Goal: Task Accomplishment & Management: Manage account settings

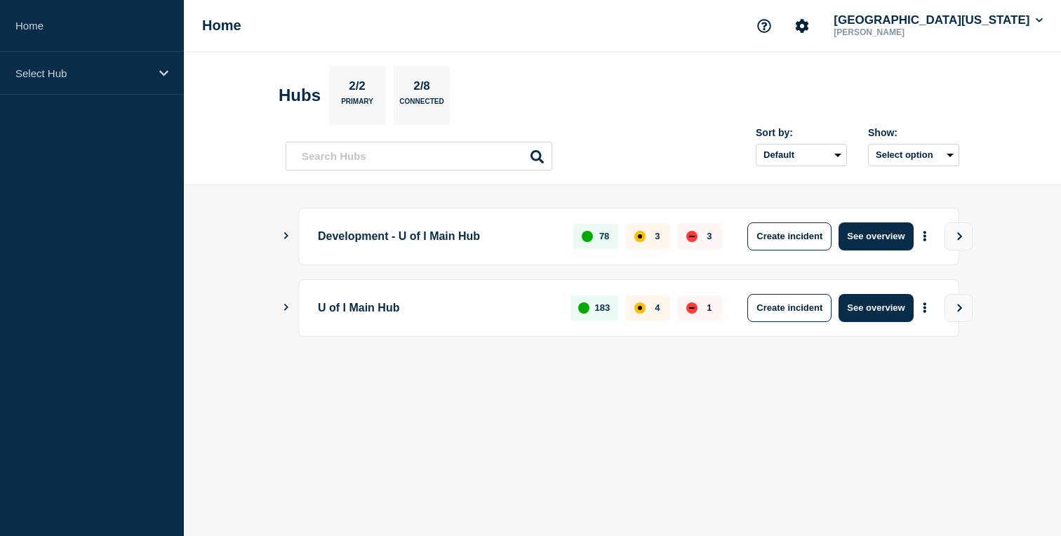
click at [285, 241] on button "Show Connected Hubs" at bounding box center [286, 236] width 7 height 11
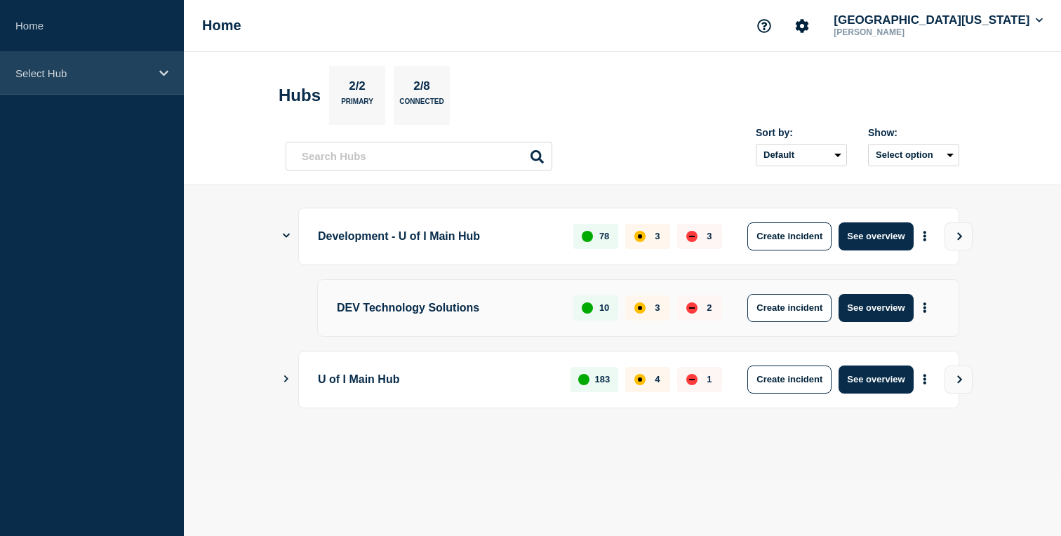
click at [105, 81] on div "Select Hub" at bounding box center [92, 73] width 184 height 43
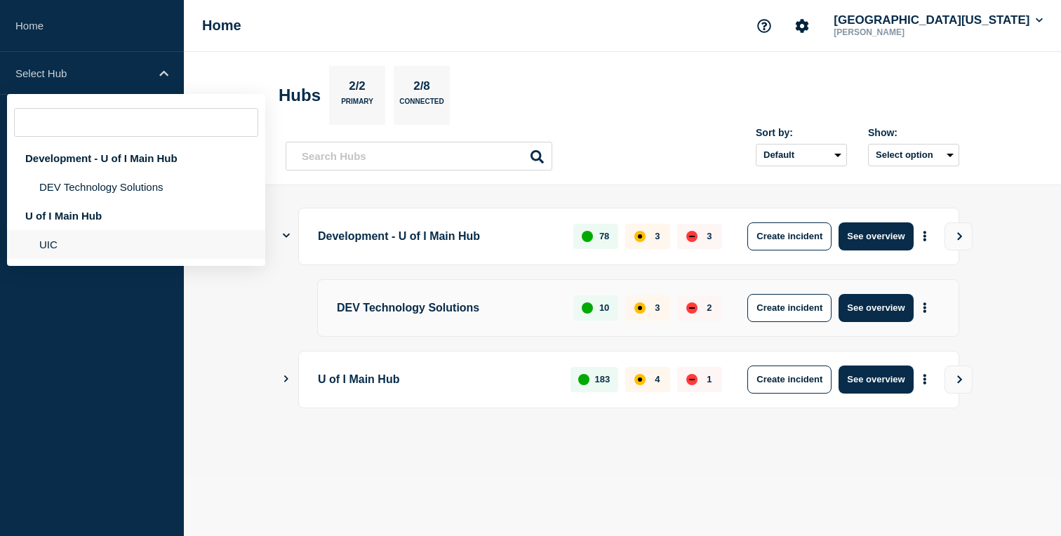
click at [68, 259] on li "UIC" at bounding box center [136, 244] width 258 height 29
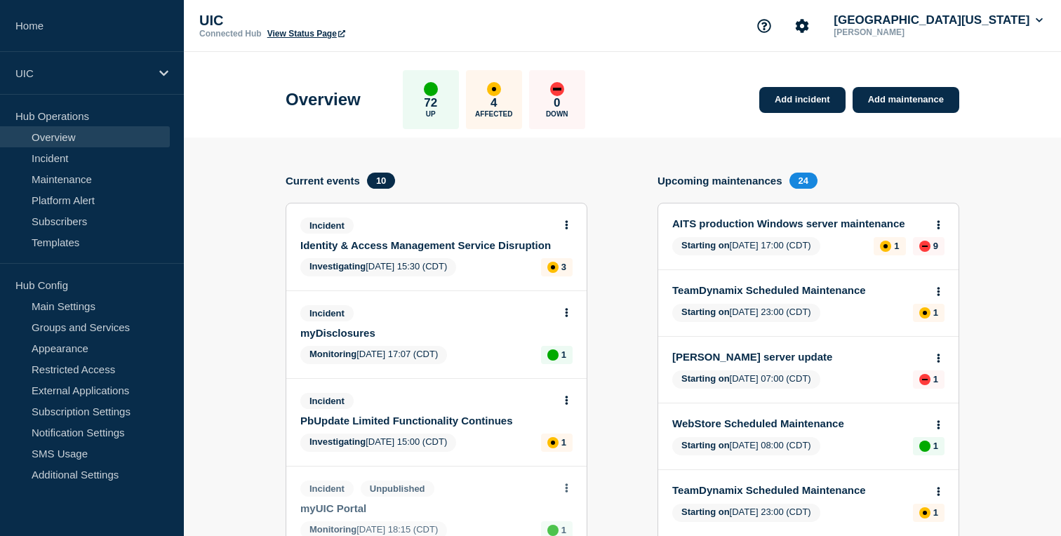
click at [450, 245] on link "Identity & Access Management Service Disruption" at bounding box center [426, 245] width 253 height 12
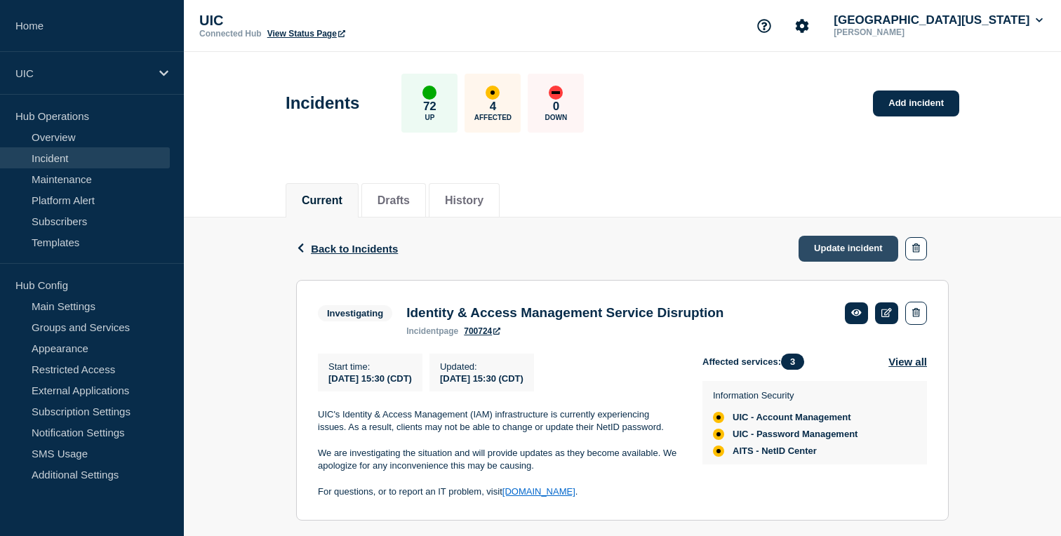
click at [875, 251] on link "Update incident" at bounding box center [848, 249] width 100 height 26
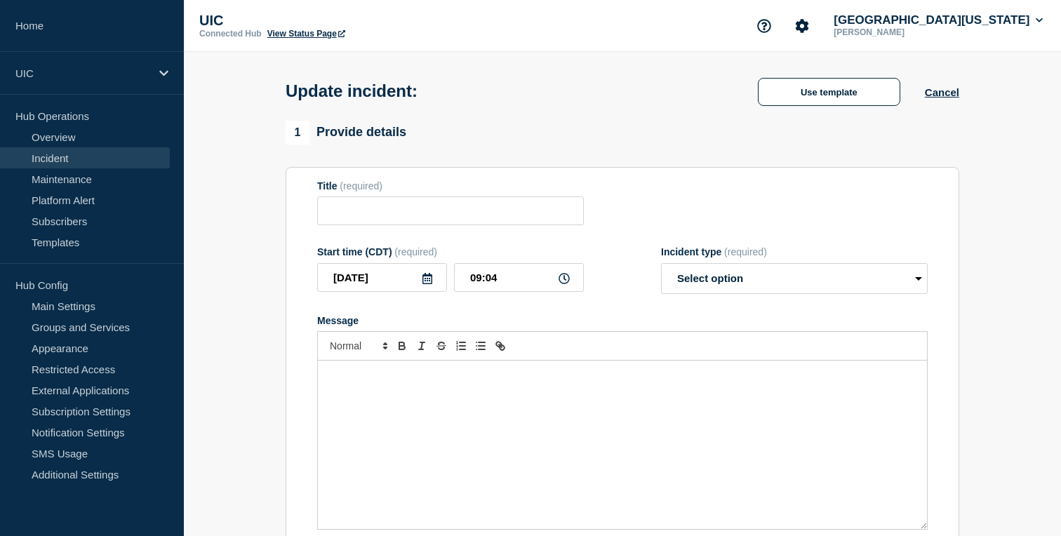
type input "Identity & Access Management Service Disruption"
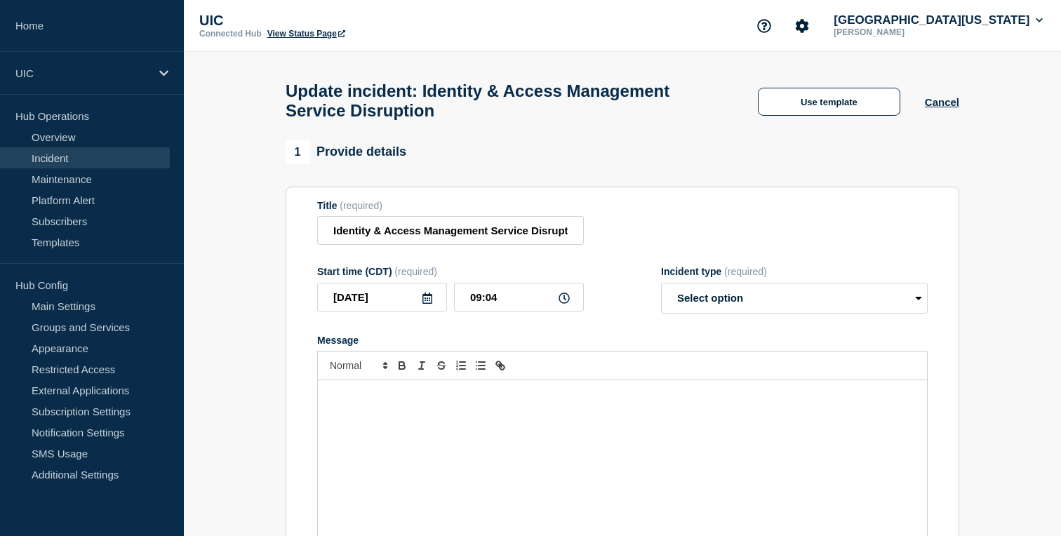
click at [692, 328] on form "Title (required) Identity & Access Management Service Disruption Start time (CD…" at bounding box center [622, 375] width 610 height 350
click at [692, 314] on select "Select option Investigating Identified Monitoring Resolved" at bounding box center [794, 298] width 267 height 31
select select "investigating"
click at [482, 472] on div "Message" at bounding box center [622, 464] width 609 height 168
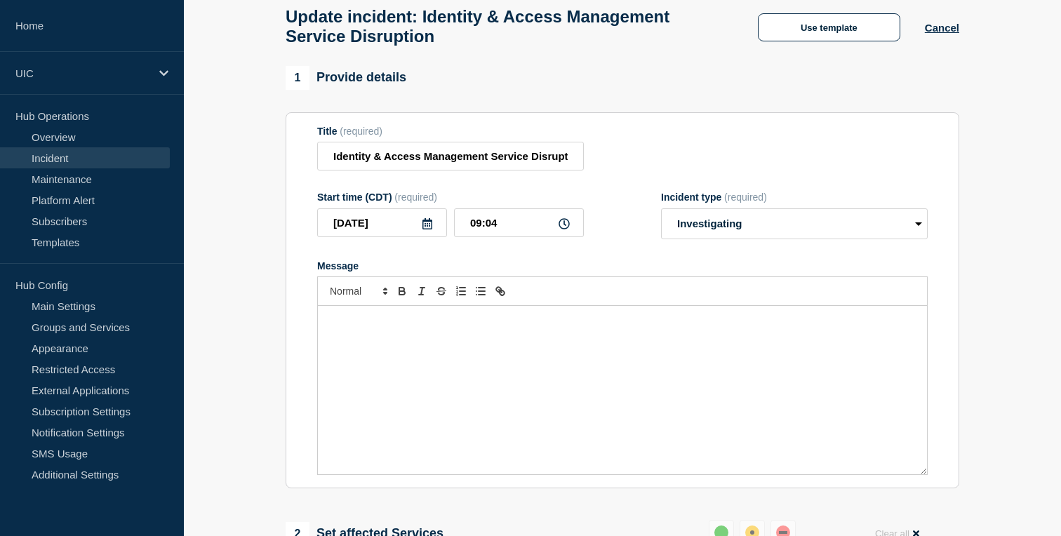
scroll to position [76, 0]
click at [546, 325] on p "Technology Solutions continues to" at bounding box center [622, 319] width 588 height 13
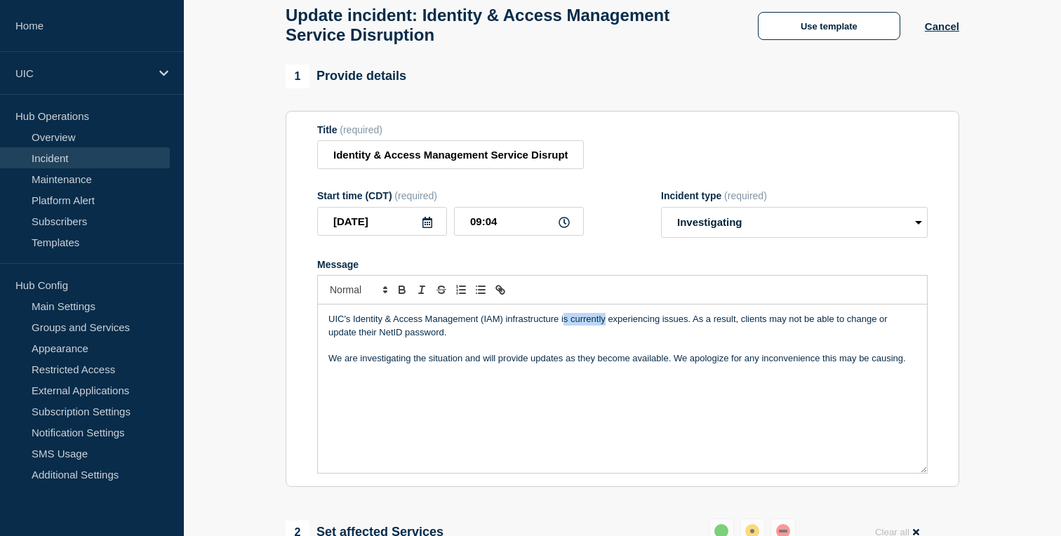
drag, startPoint x: 562, startPoint y: 335, endPoint x: 605, endPoint y: 333, distance: 42.8
click at [605, 333] on p "UIC's Identity & Access Management (IAM) infrastructure is currently experienci…" at bounding box center [622, 326] width 588 height 26
click at [744, 335] on p "As of [DATE], UIC's Identity & Access Management (IAM) infrastructure continues…" at bounding box center [622, 326] width 588 height 26
click at [779, 336] on p "As of [DATE], UIC's Identity & Access Management (IAM) infrastructure continues…" at bounding box center [622, 326] width 588 height 26
click at [770, 339] on p "As of [DATE], UIC's Identity & Access Management (IAM) infrastructure continues…" at bounding box center [622, 326] width 588 height 26
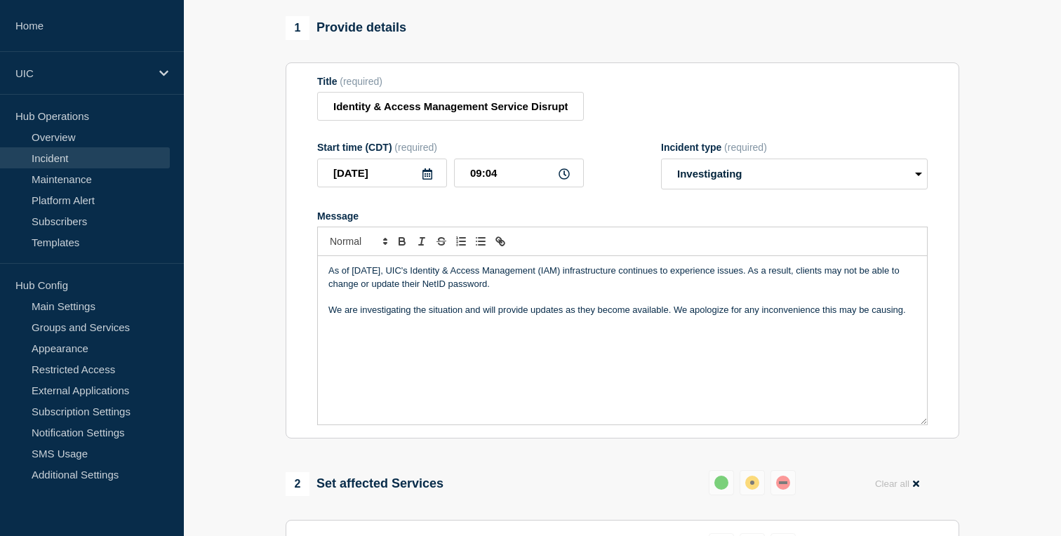
scroll to position [144, 0]
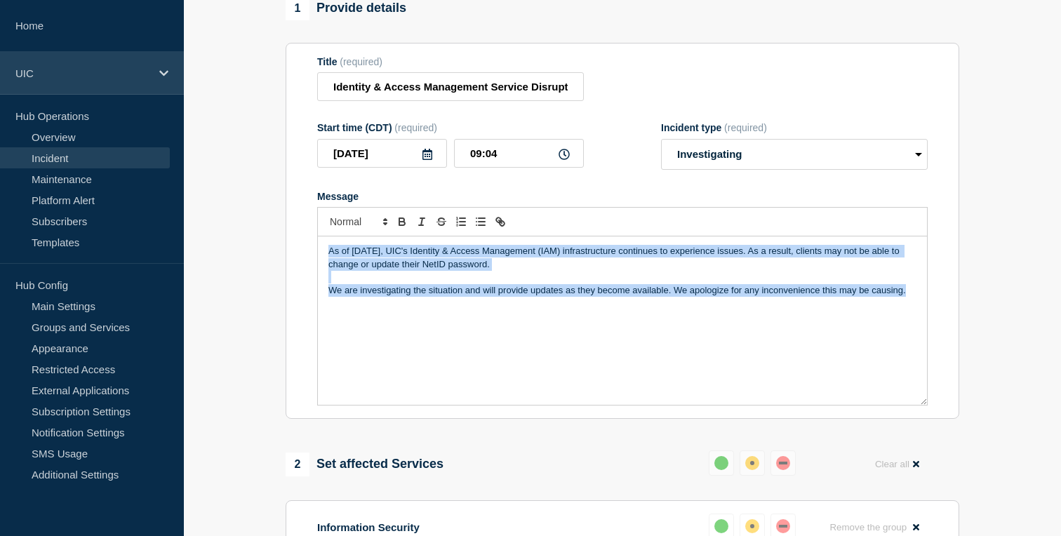
copy div "As of [DATE], UIC's Identity & Access Management (IAM) infrastructure continues…"
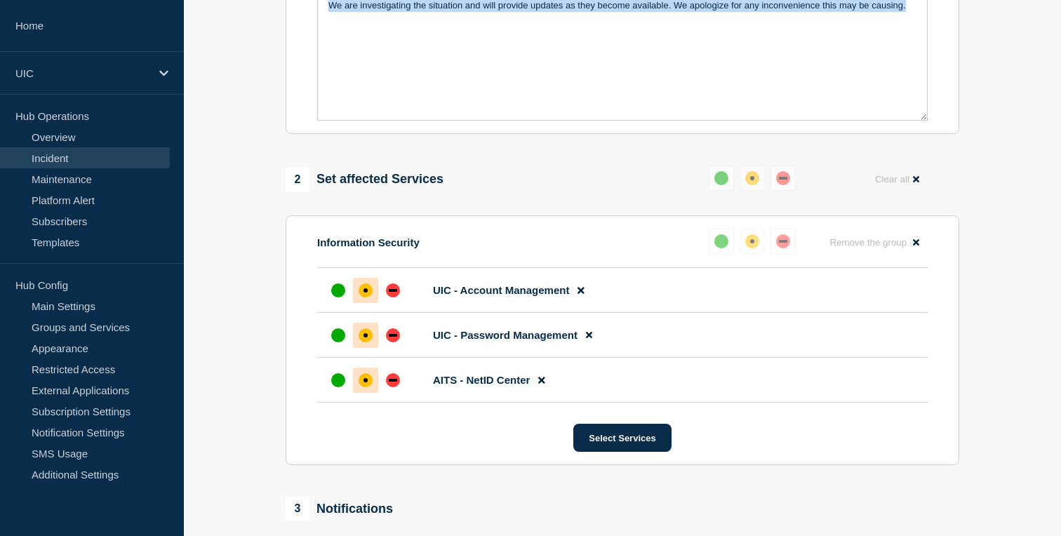
scroll to position [549, 0]
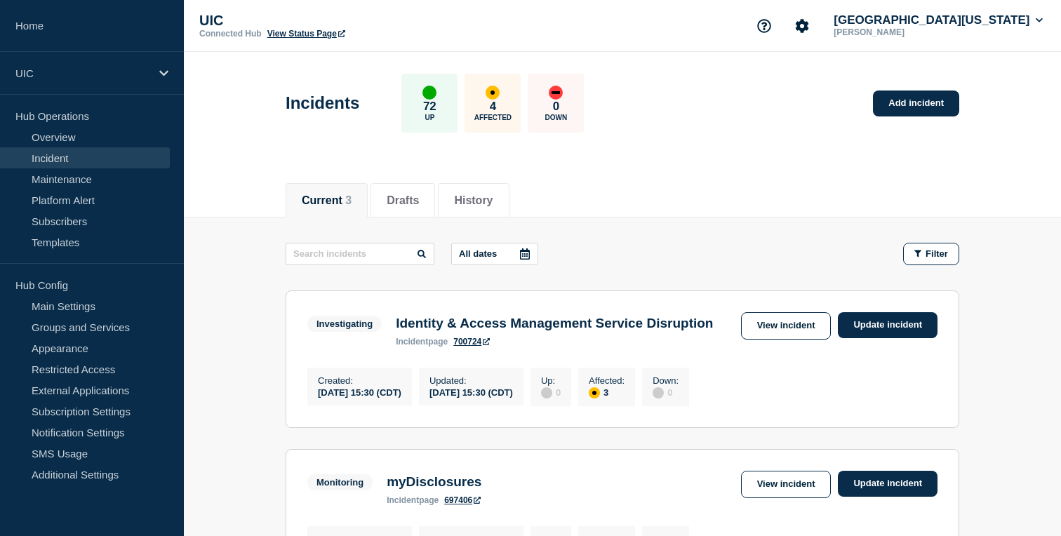
click at [478, 330] on h3 "Identity & Access Management Service Disruption" at bounding box center [554, 323] width 317 height 15
click at [779, 329] on link "View incident" at bounding box center [786, 325] width 90 height 27
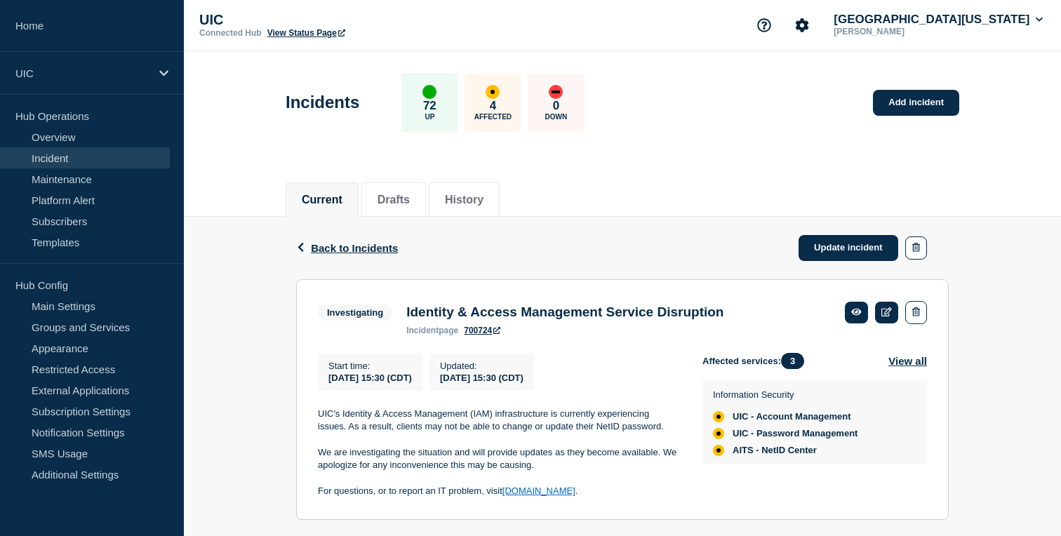
scroll to position [37, 0]
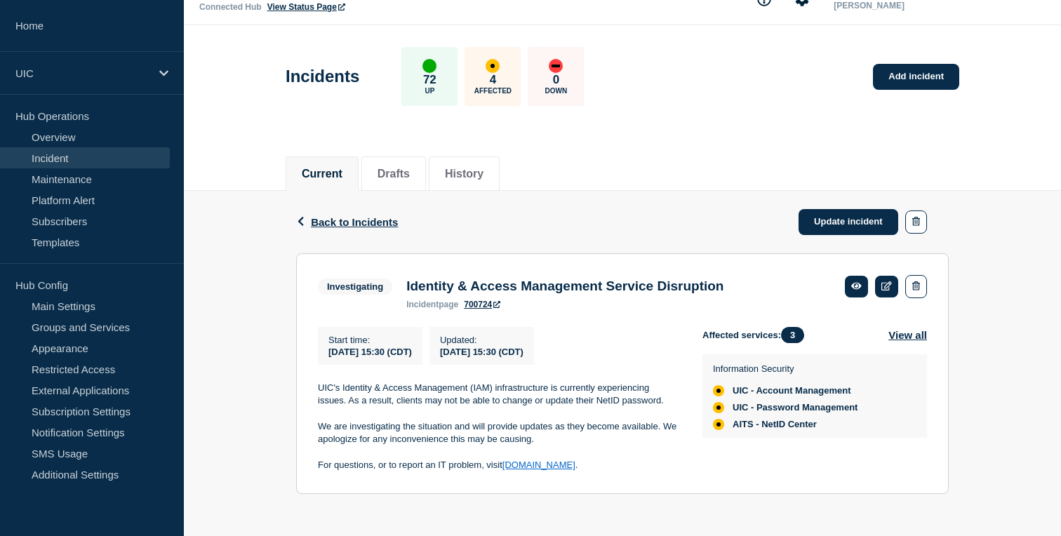
click at [570, 438] on p "We are investigating the situation and will provide updates as they become avai…" at bounding box center [499, 433] width 362 height 26
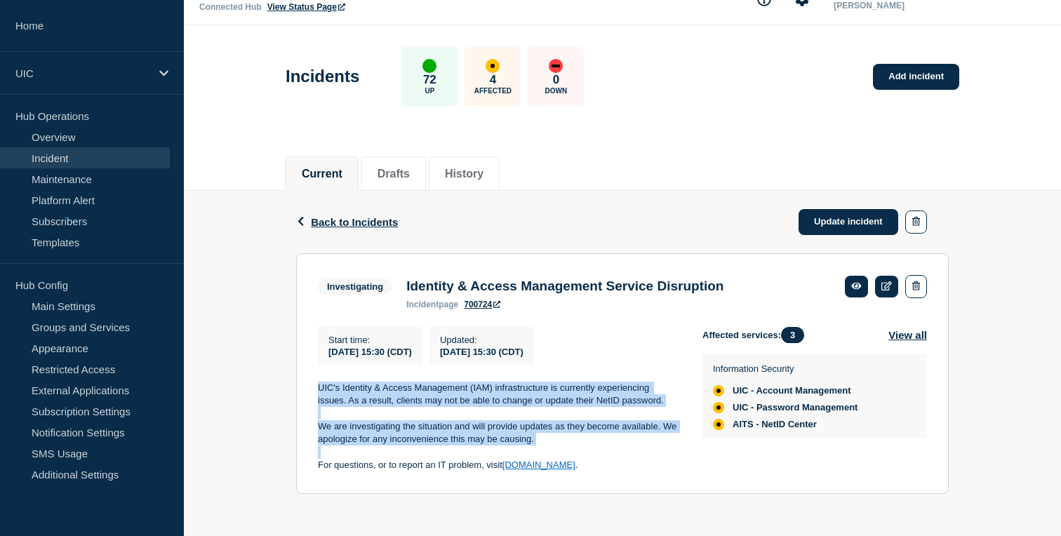
drag, startPoint x: 571, startPoint y: 455, endPoint x: 301, endPoint y: 370, distance: 283.1
click at [301, 370] on section "Investigating Identity & Access Management Service Disruption incident page 700…" at bounding box center [622, 373] width 652 height 241
copy div "UIC's Identity & Access Management (IAM) infrastructure is currently experienci…"
click at [84, 167] on link "Incident" at bounding box center [85, 157] width 170 height 21
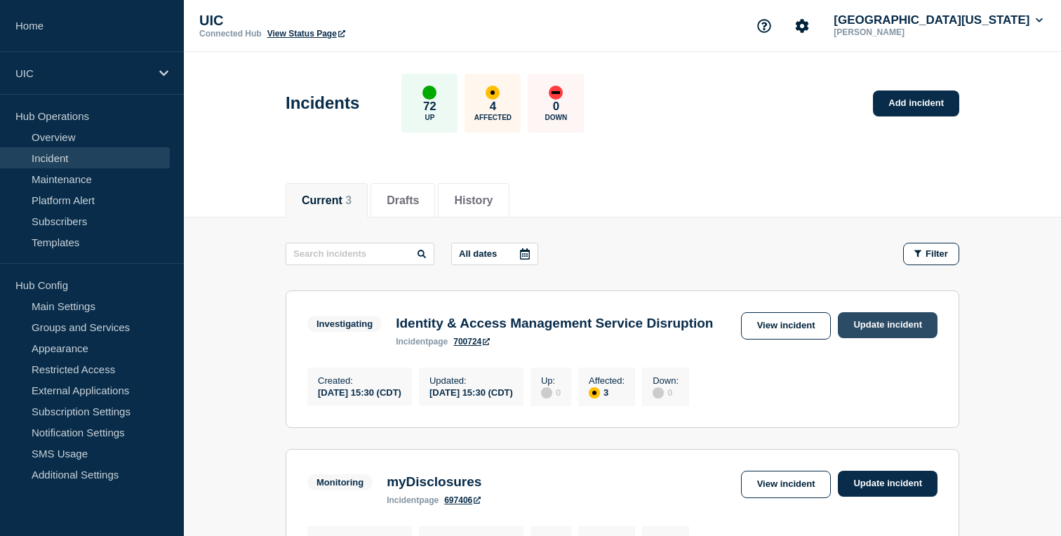
click at [869, 322] on link "Update incident" at bounding box center [887, 325] width 100 height 26
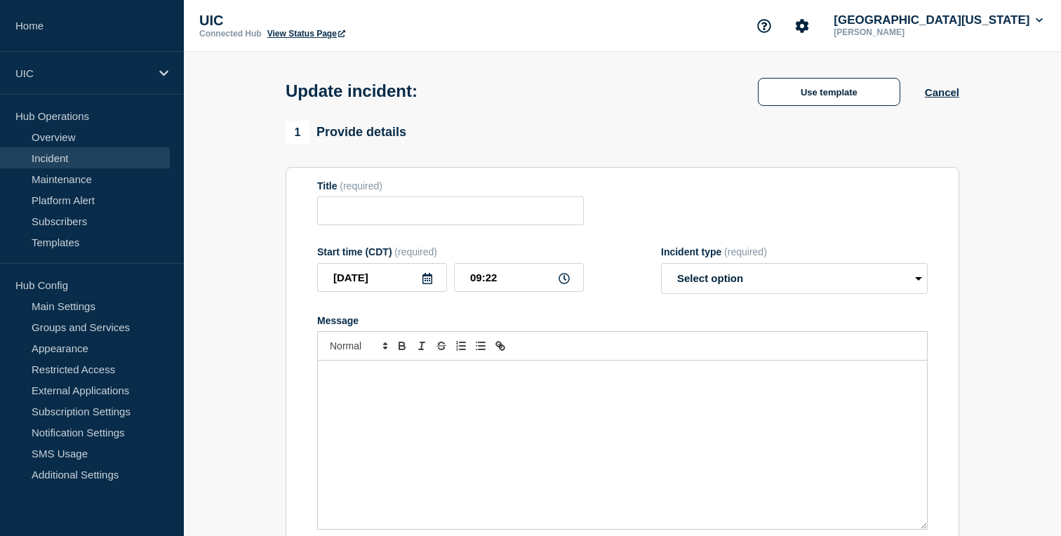
type input "Identity & Access Management Service Disruption"
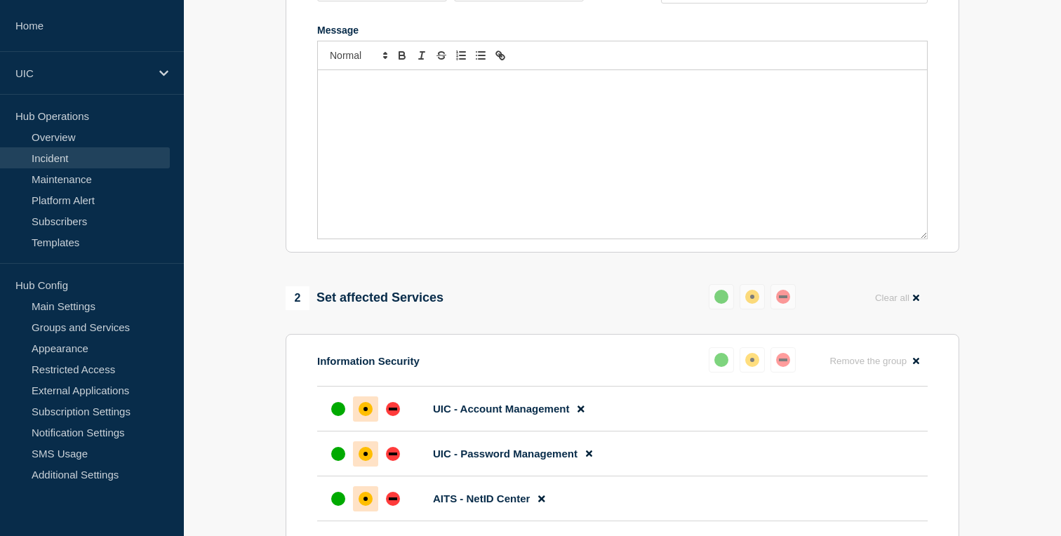
scroll to position [325, 0]
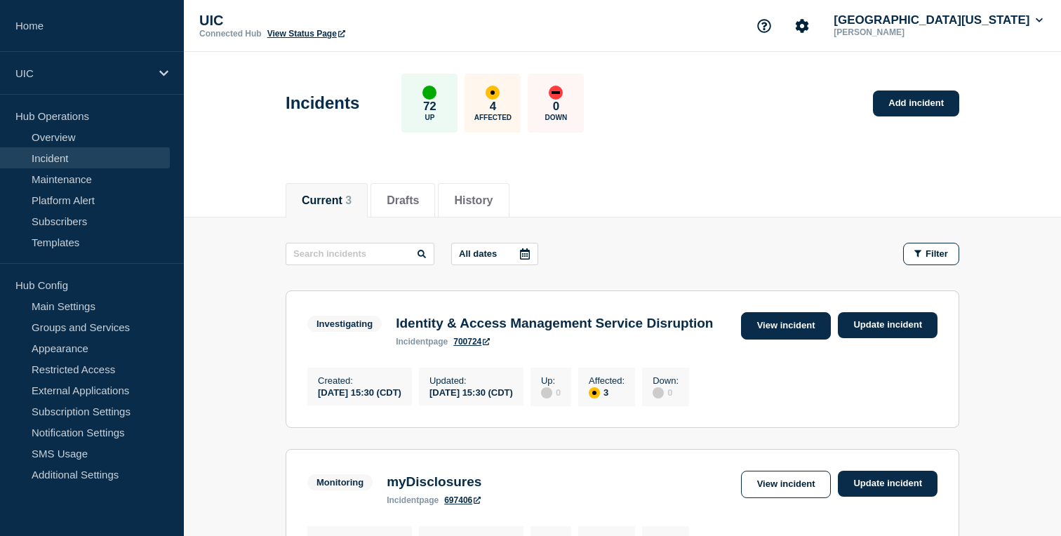
click at [774, 330] on link "View incident" at bounding box center [786, 325] width 90 height 27
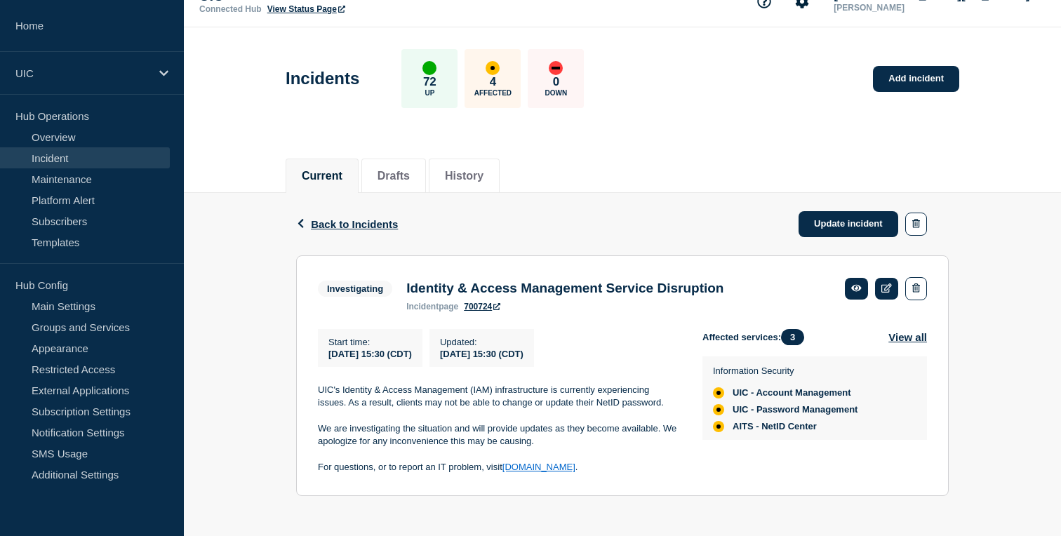
scroll to position [37, 0]
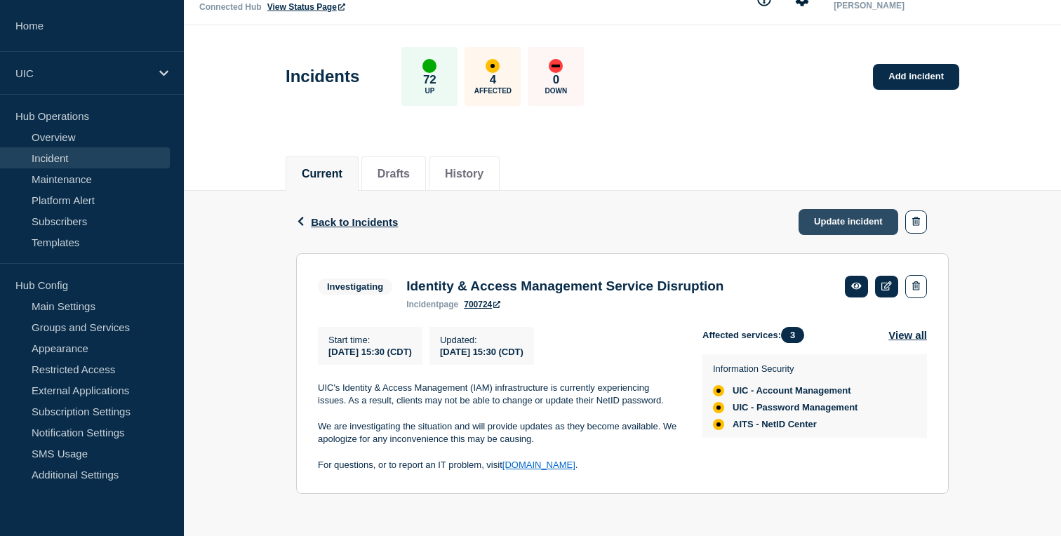
click at [833, 209] on link "Update incident" at bounding box center [848, 222] width 100 height 26
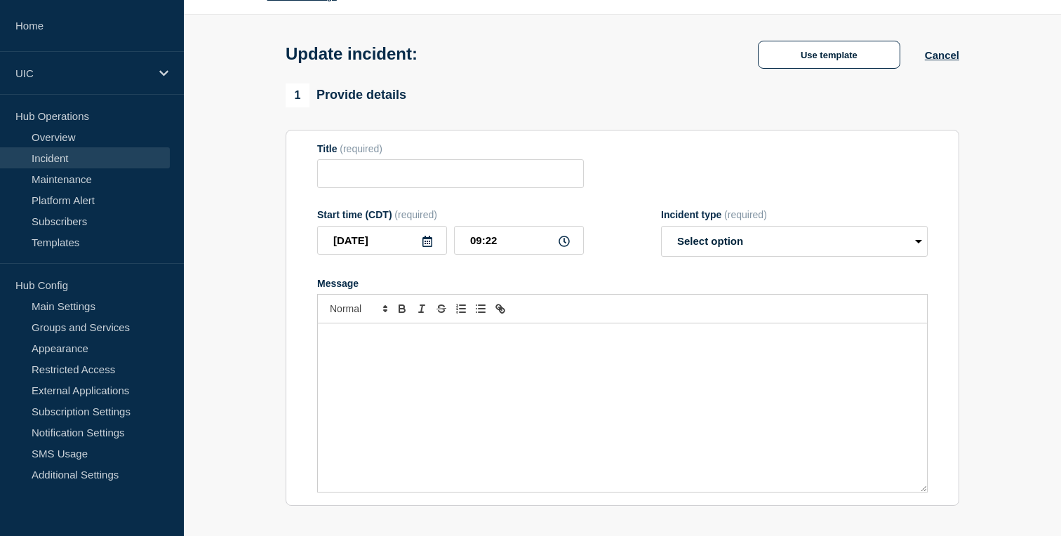
type input "Identity & Access Management Service Disruption"
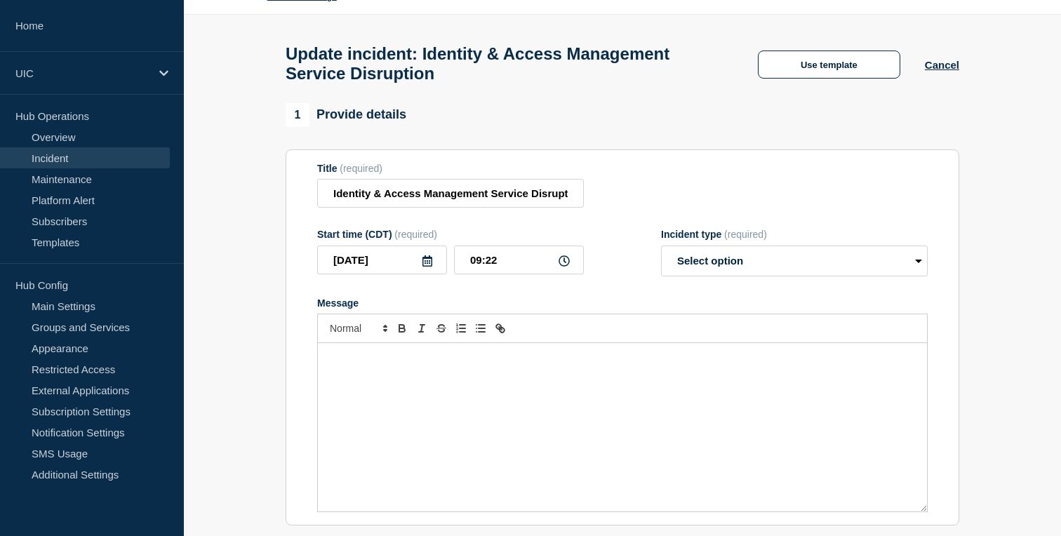
click at [448, 425] on div "Message" at bounding box center [622, 427] width 609 height 168
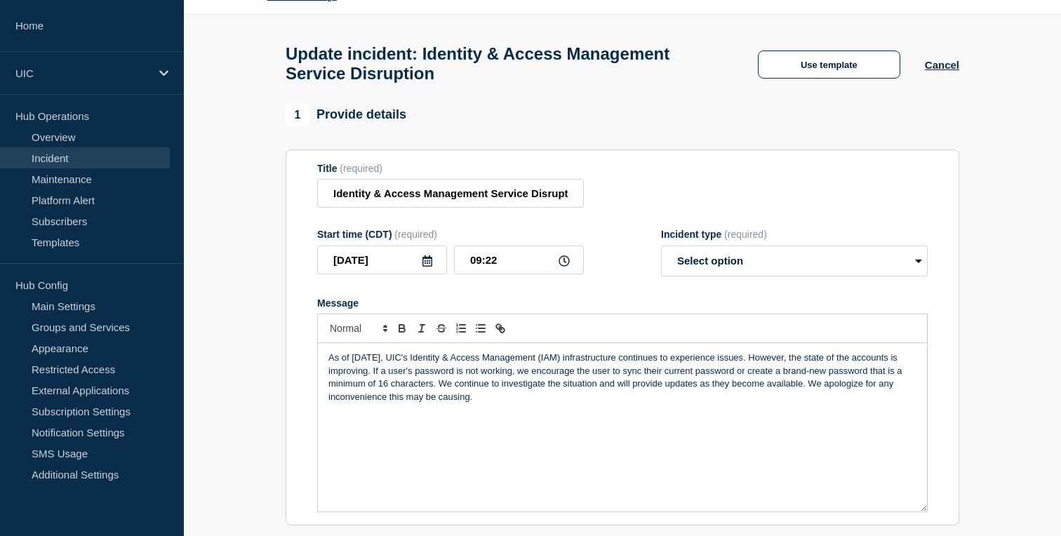
click at [783, 377] on p "As of August 14, 2025, UIC's Identity & Access Management (IAM) infrastructure …" at bounding box center [622, 377] width 588 height 52
click at [420, 389] on p "As of August 14, 2025, UIC's Identity & Access Management (IAM) infrastructure …" at bounding box center [622, 377] width 588 height 52
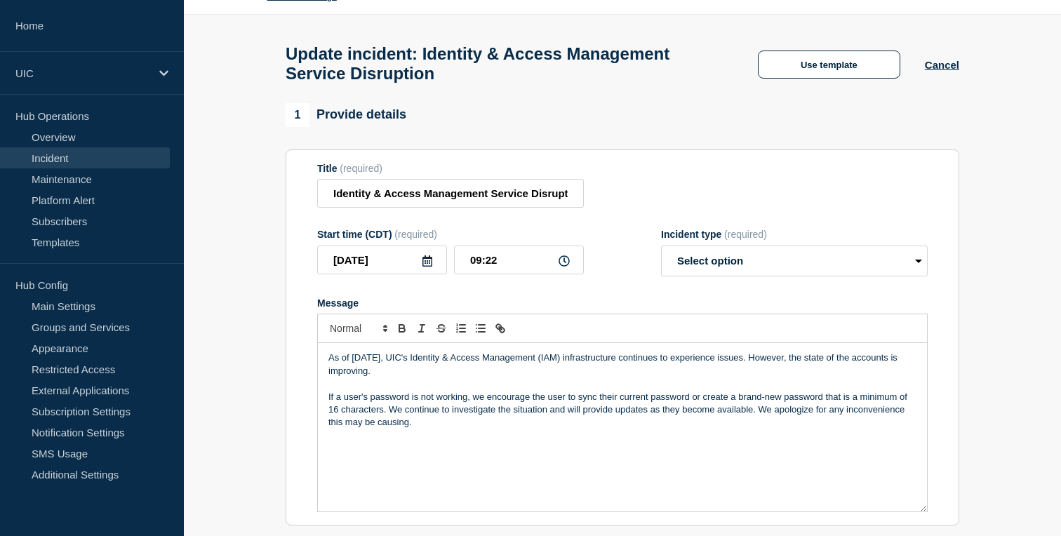
click at [356, 411] on p "If a user's password is not working, we encourage the user to sync their curren…" at bounding box center [622, 410] width 588 height 39
click at [553, 408] on p "If a client's password is not working, we encourage the user to sync their curr…" at bounding box center [622, 410] width 588 height 39
click at [391, 426] on p "If a client's password is not working, we encourage the client to sync their cu…" at bounding box center [622, 410] width 588 height 39
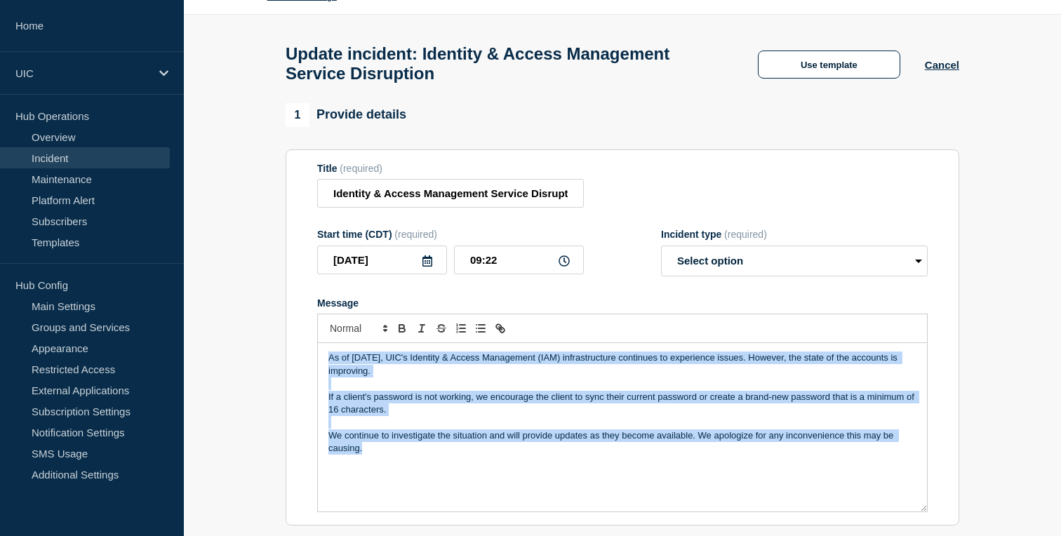
drag, startPoint x: 422, startPoint y: 478, endPoint x: 307, endPoint y: 346, distance: 174.5
click at [309, 346] on section "Title (required) Identity & Access Management Service Disruption Start time (CD…" at bounding box center [621, 337] width 673 height 377
click at [351, 337] on span "Font size" at bounding box center [357, 328] width 69 height 17
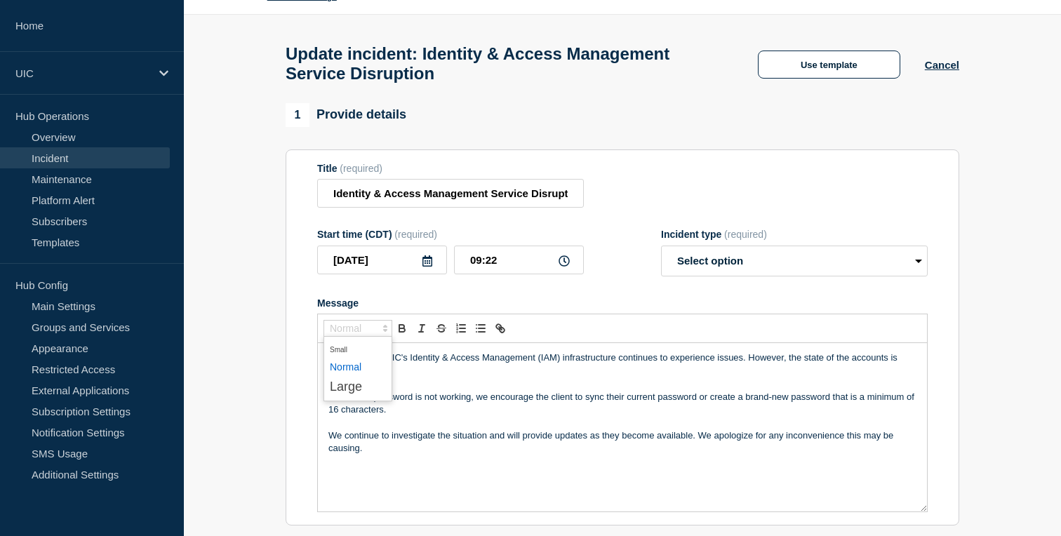
click at [351, 376] on span "submenu" at bounding box center [358, 367] width 56 height 18
click at [377, 429] on p "Message" at bounding box center [622, 422] width 588 height 13
click at [725, 276] on select "Select option Investigating Identified Monitoring Resolved" at bounding box center [794, 260] width 267 height 31
select select "investigating"
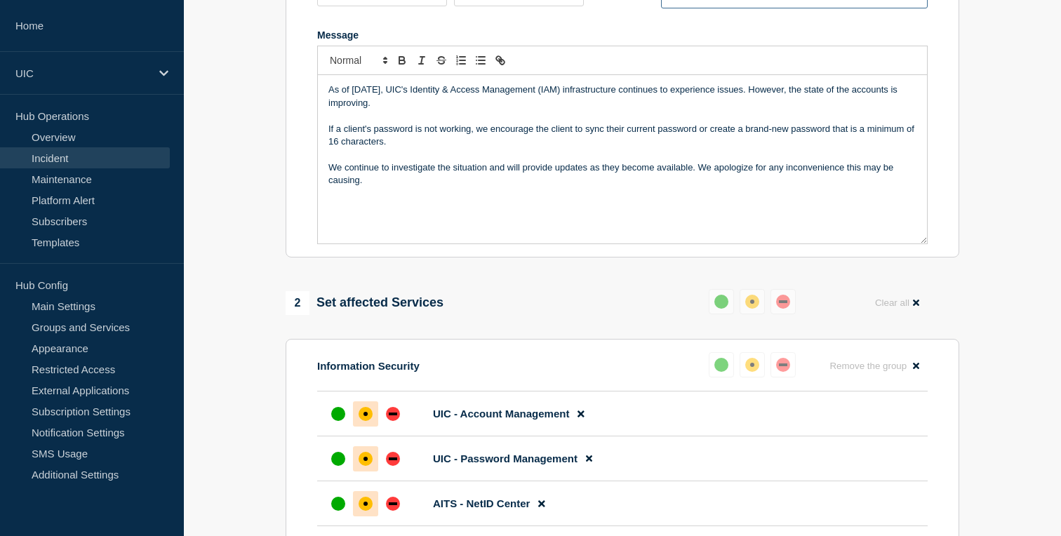
scroll to position [173, 0]
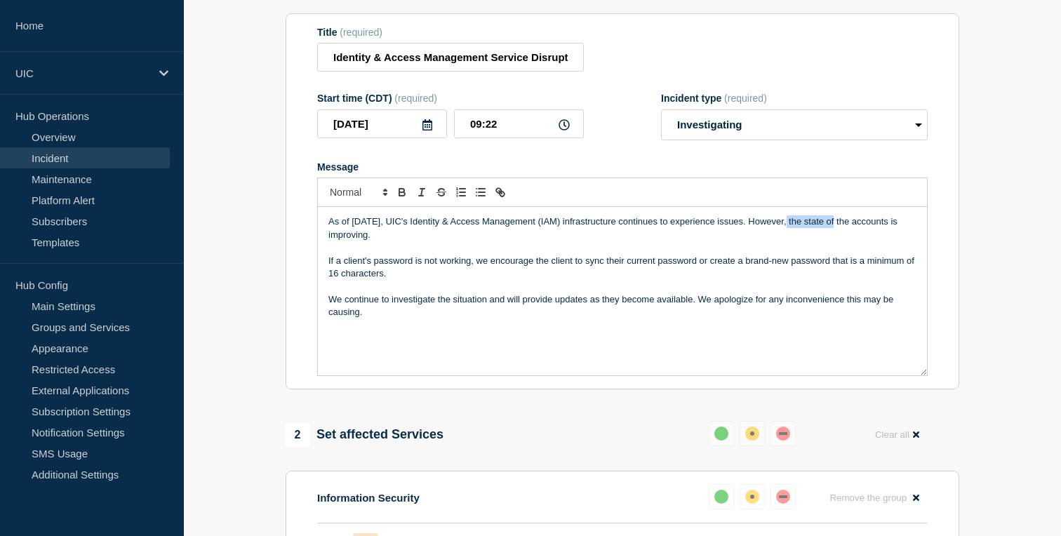
drag, startPoint x: 783, startPoint y: 240, endPoint x: 838, endPoint y: 235, distance: 55.6
click at [838, 235] on p "As of August 14, 2025, UIC's Identity & Access Management (IAM) infrastructure …" at bounding box center [622, 228] width 588 height 26
click at [733, 241] on p "As of August 14, 2025, UIC's Identity & Access Management (IAM) infrastructure …" at bounding box center [622, 228] width 588 height 26
drag, startPoint x: 823, startPoint y: 248, endPoint x: 783, endPoint y: 239, distance: 40.9
click at [783, 239] on p "As of August 14, 2025, UIC's Identity & Access Management (IAM) infrastructure …" at bounding box center [622, 228] width 588 height 26
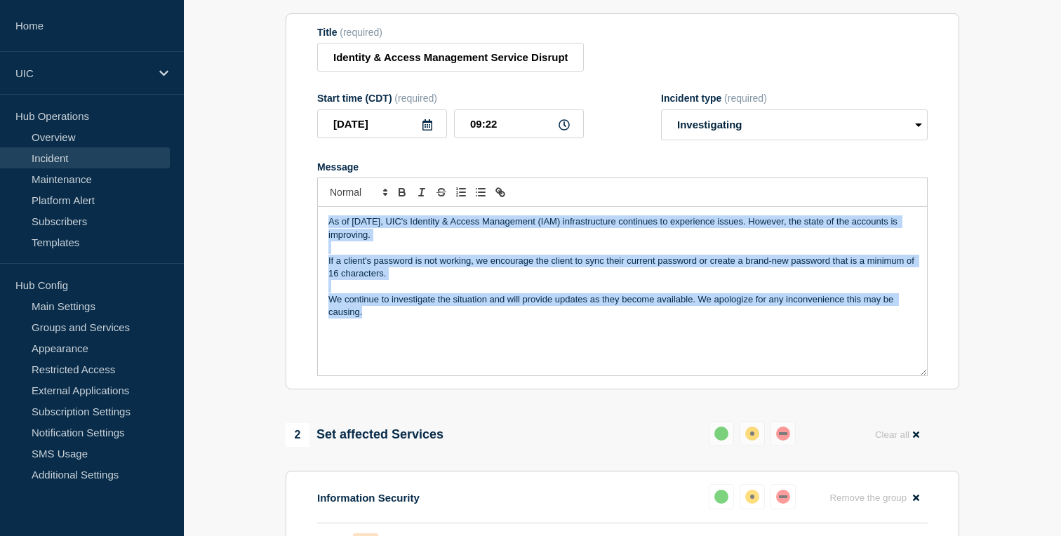
copy div "As of August 14, 2025, UIC's Identity & Access Management (IAM) infrastructure …"
click at [796, 238] on p "As of August 14, 2025, UIC's Identity & Access Management (IAM) infrastructure …" at bounding box center [622, 228] width 588 height 26
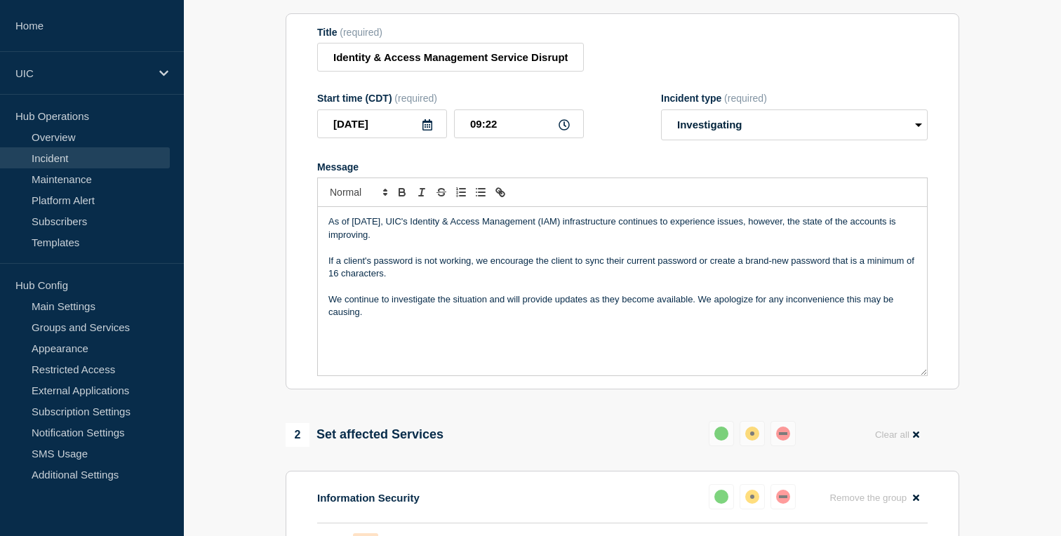
click at [821, 236] on p "As of August 14, 2025, UIC's Identity & Access Management (IAM) infrastructure …" at bounding box center [622, 228] width 588 height 26
drag, startPoint x: 823, startPoint y: 238, endPoint x: 885, endPoint y: 238, distance: 61.7
click at [885, 238] on p "As of August 14, 2025, UIC's Identity & Access Management (IAM) infrastructure …" at bounding box center [622, 228] width 588 height 26
click at [891, 241] on p "As of August 14, 2025, UIC's Identity & Access Management (IAM) infrastructure …" at bounding box center [622, 228] width 588 height 26
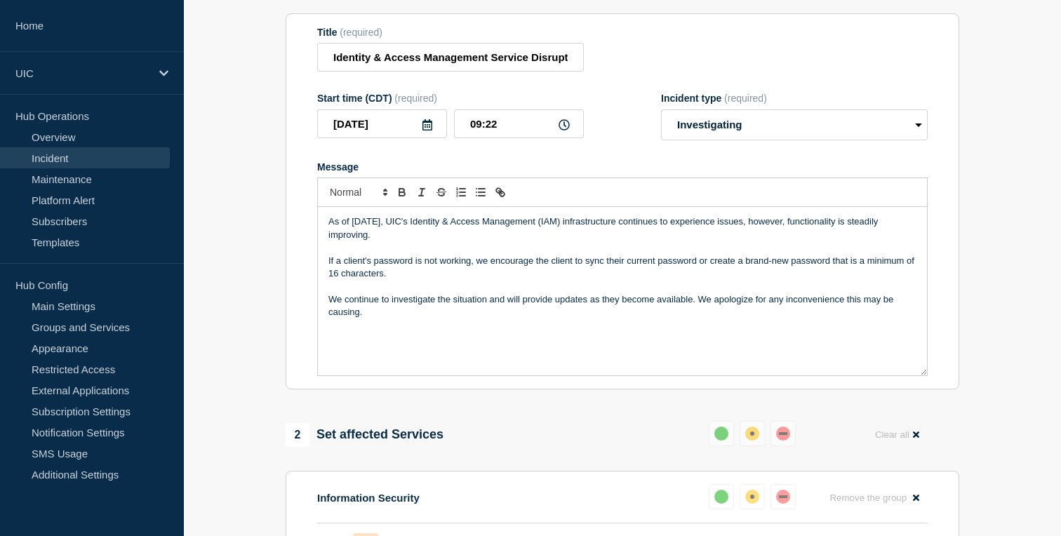
click at [769, 238] on p "As of August 14, 2025, UIC's Identity & Access Management (IAM) infrastructure …" at bounding box center [622, 228] width 588 height 26
click at [585, 279] on p "If a client's password is not working, we encourage the client to sync their cu…" at bounding box center [622, 268] width 588 height 26
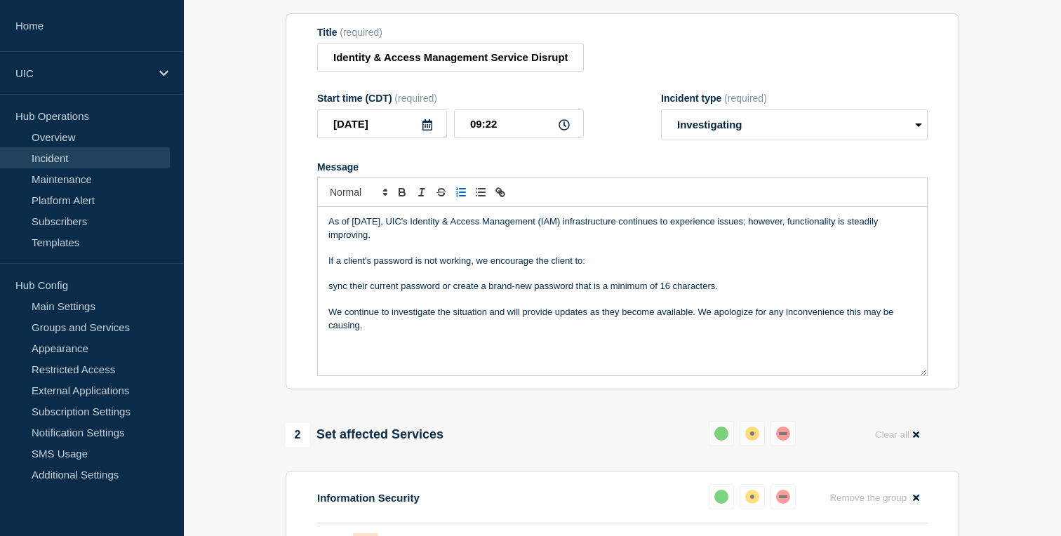
click at [460, 201] on button "Toggle ordered list" at bounding box center [461, 192] width 20 height 17
click at [468, 292] on li "Sync their current password or create a brand-new password that is a minimum of…" at bounding box center [629, 286] width 574 height 13
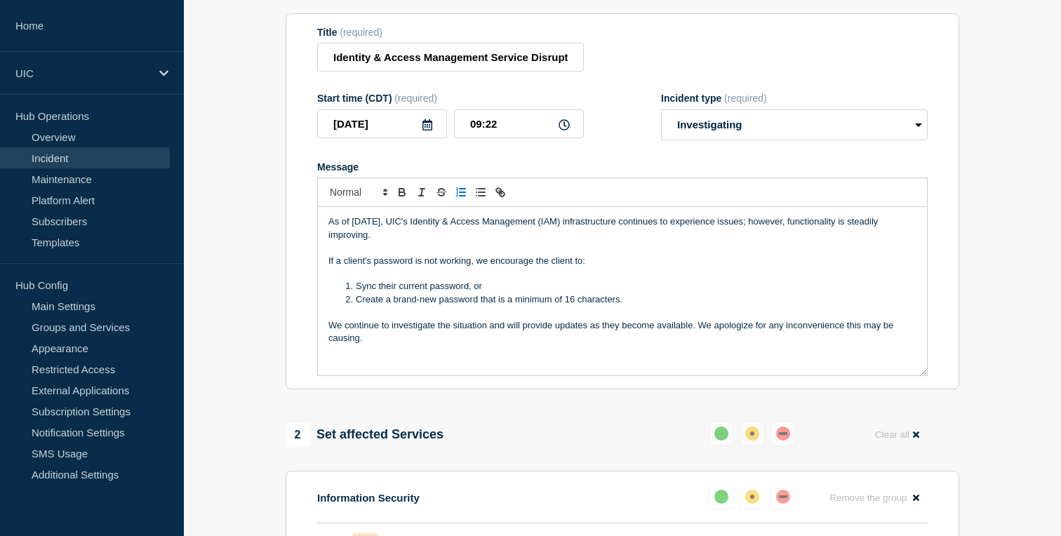
drag, startPoint x: 639, startPoint y: 312, endPoint x: 354, endPoint y: 299, distance: 285.8
click at [354, 299] on ol "Sync their current password, or Create a brand-new password that is a minimum o…" at bounding box center [622, 293] width 588 height 26
click at [478, 199] on icon "Toggle bulleted list" at bounding box center [480, 192] width 13 height 13
click at [433, 254] on p "Message" at bounding box center [622, 247] width 588 height 13
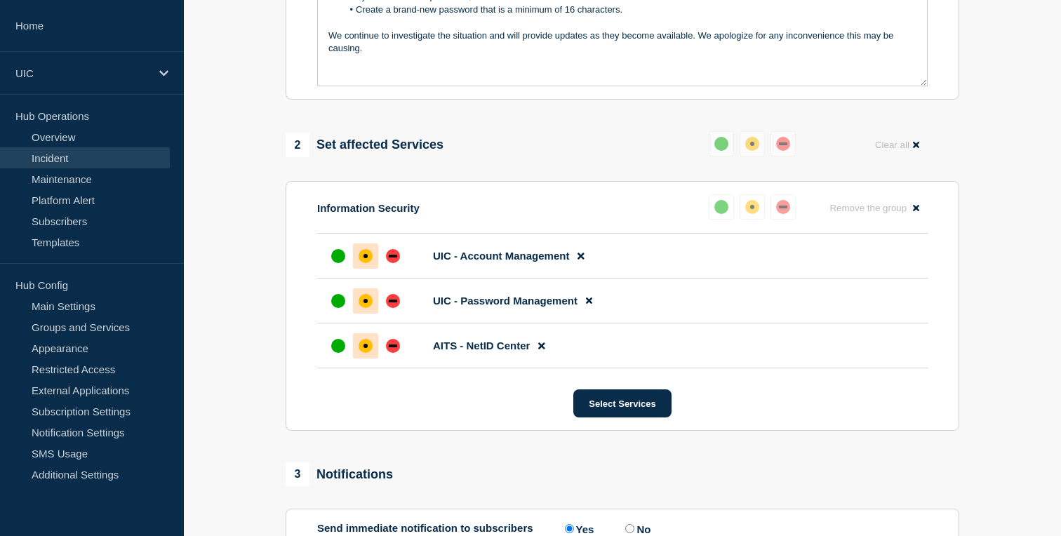
scroll to position [227, 0]
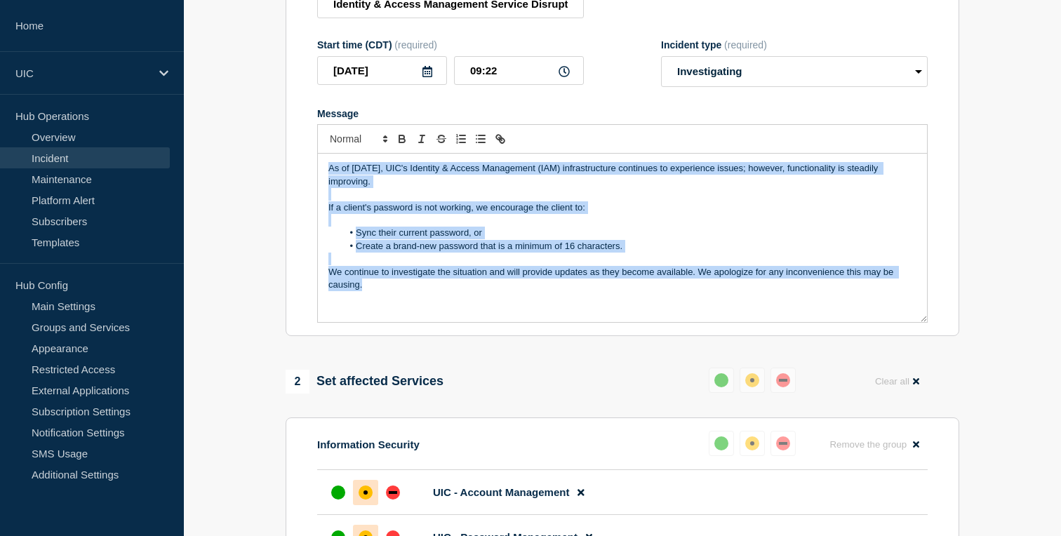
drag, startPoint x: 469, startPoint y: 331, endPoint x: 281, endPoint y: 176, distance: 243.7
click at [281, 176] on div "1 Provide details Title (required) Identity & Access Management Service Disrupt…" at bounding box center [622, 454] width 689 height 1080
click at [448, 292] on p "We continue to investigate the situation and will provide updates as they becom…" at bounding box center [622, 279] width 588 height 26
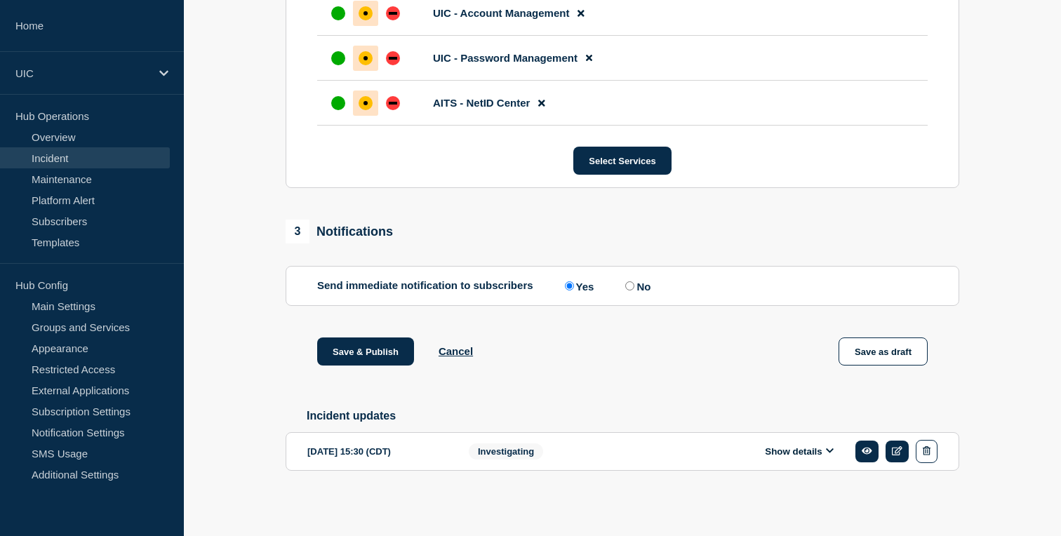
scroll to position [708, 0]
click at [377, 365] on button "Save & Publish" at bounding box center [365, 351] width 97 height 28
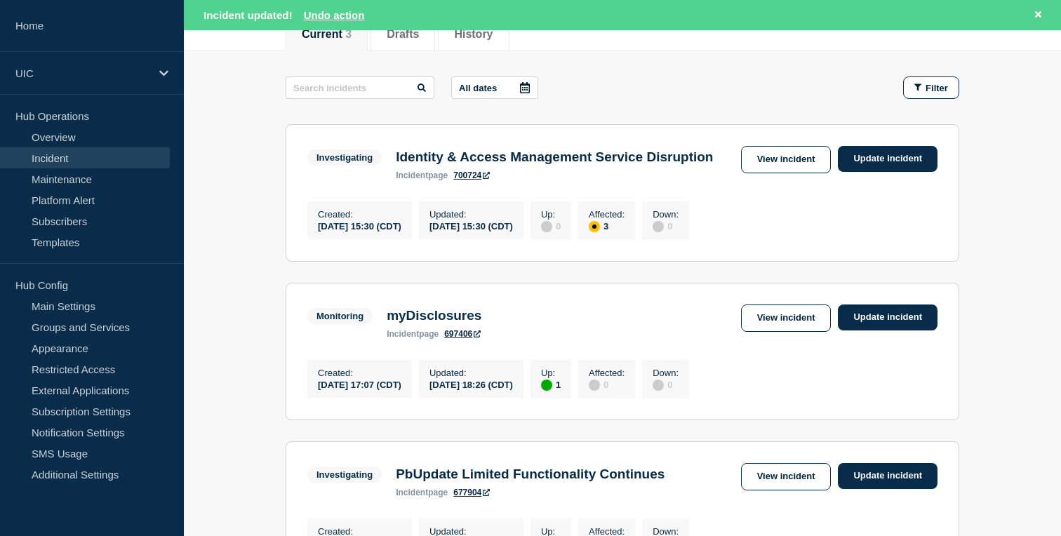
scroll to position [14, 0]
